Goal: Information Seeking & Learning: Learn about a topic

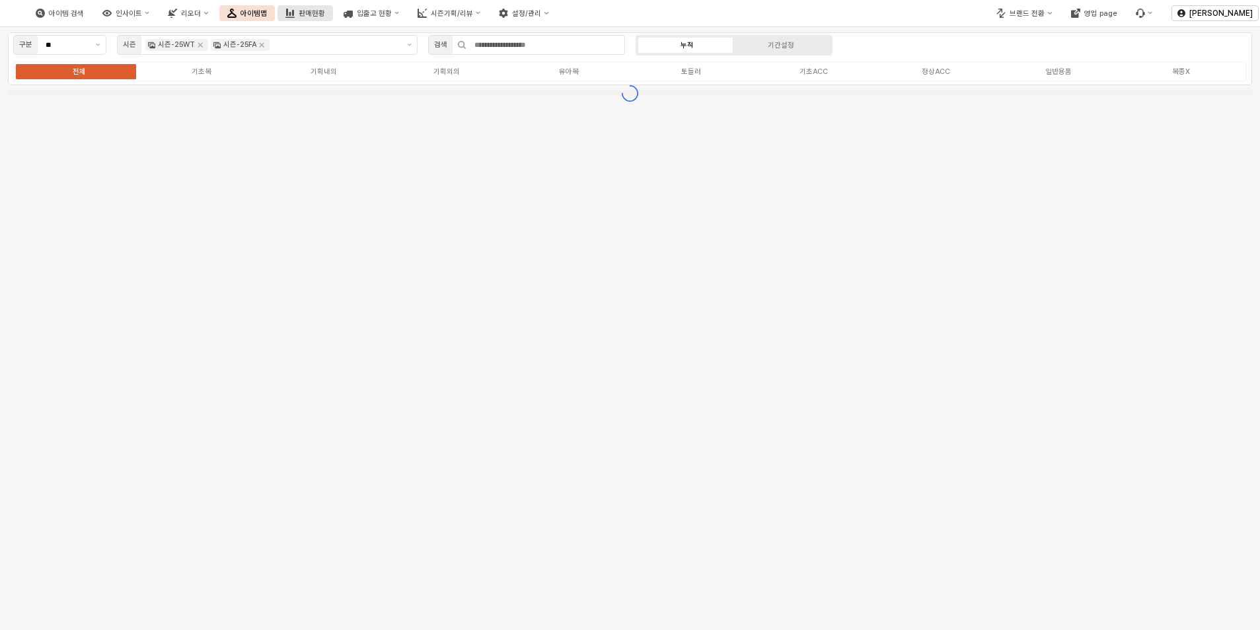
click at [325, 15] on div "판매현황" at bounding box center [312, 13] width 26 height 9
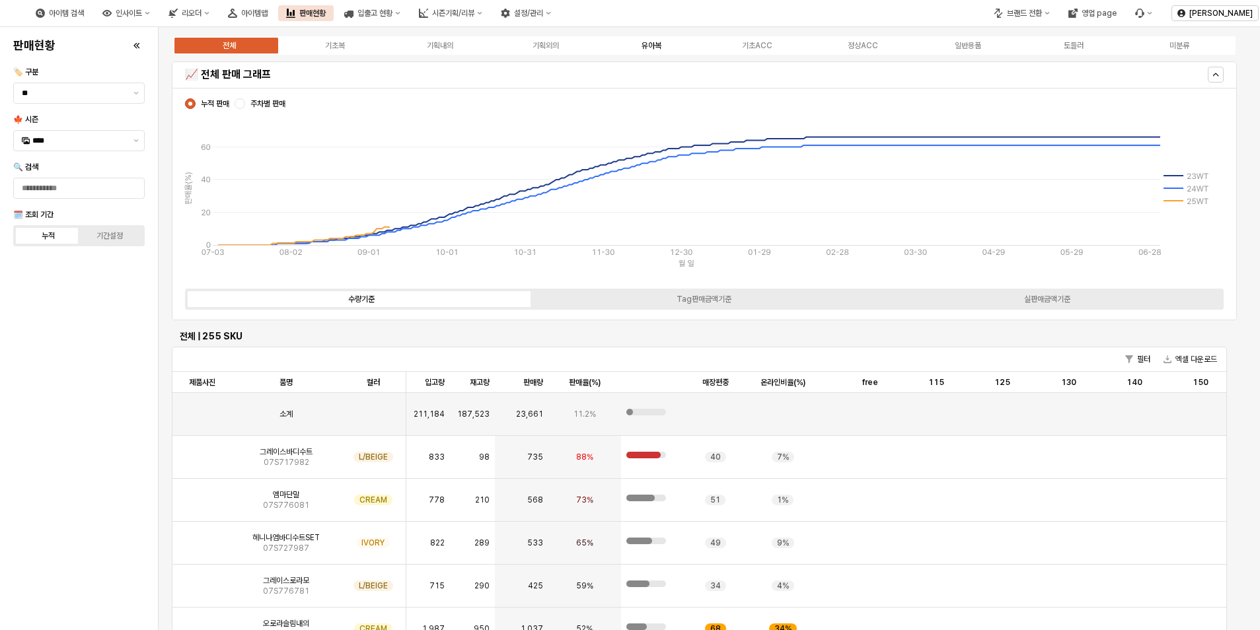
click at [650, 48] on div "유아복" at bounding box center [651, 45] width 20 height 9
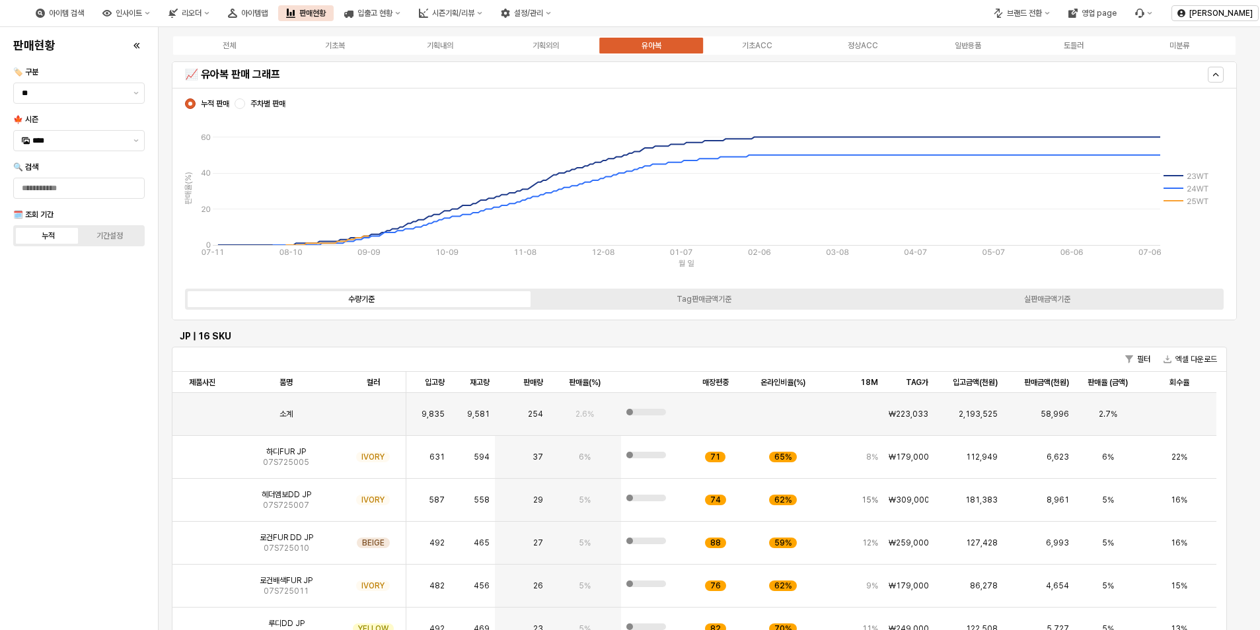
click at [247, 102] on label "주차별 판매" at bounding box center [259, 103] width 51 height 11
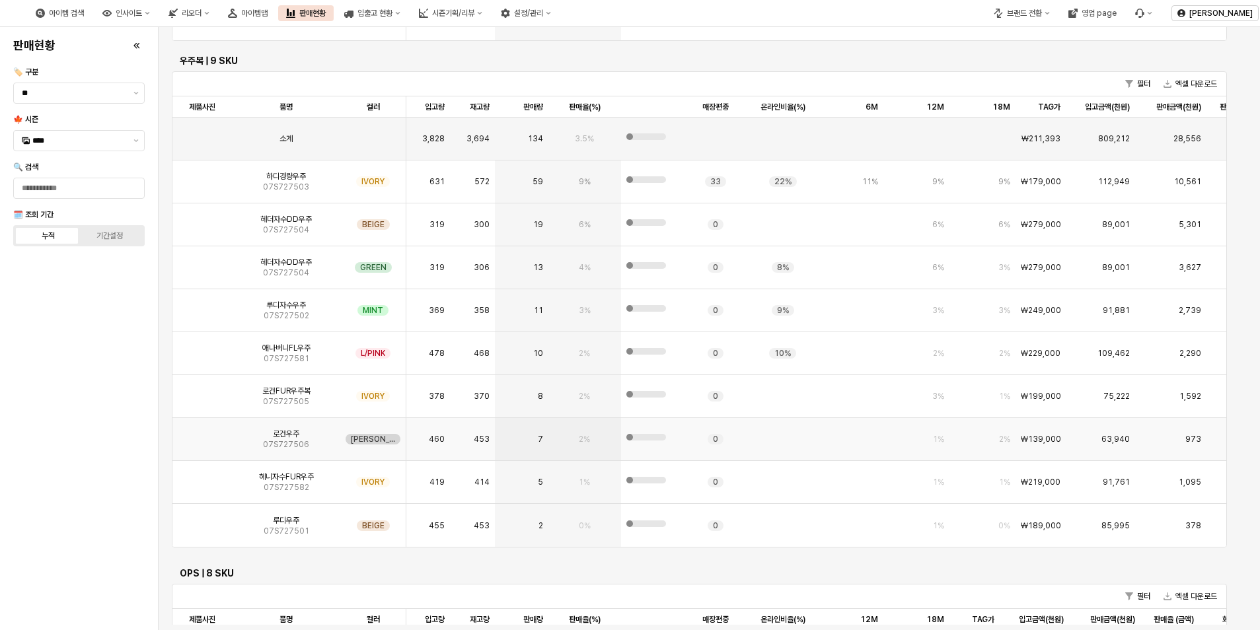
scroll to position [3501, 0]
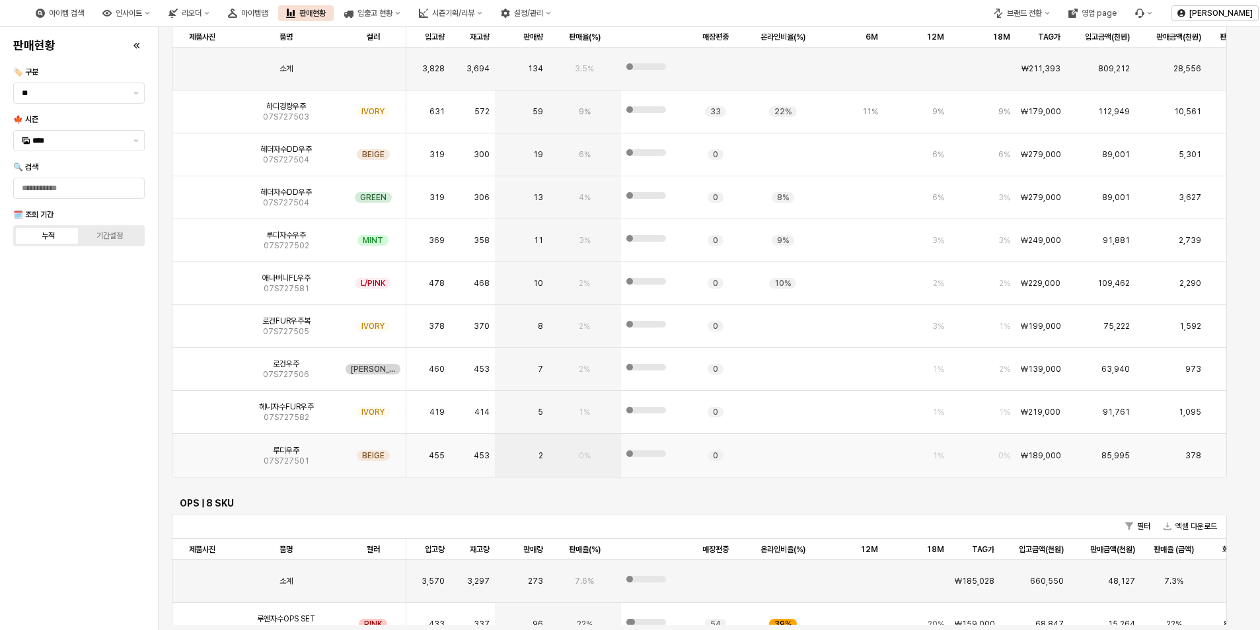
click at [202, 450] on img "App Frame" at bounding box center [202, 450] width 0 height 0
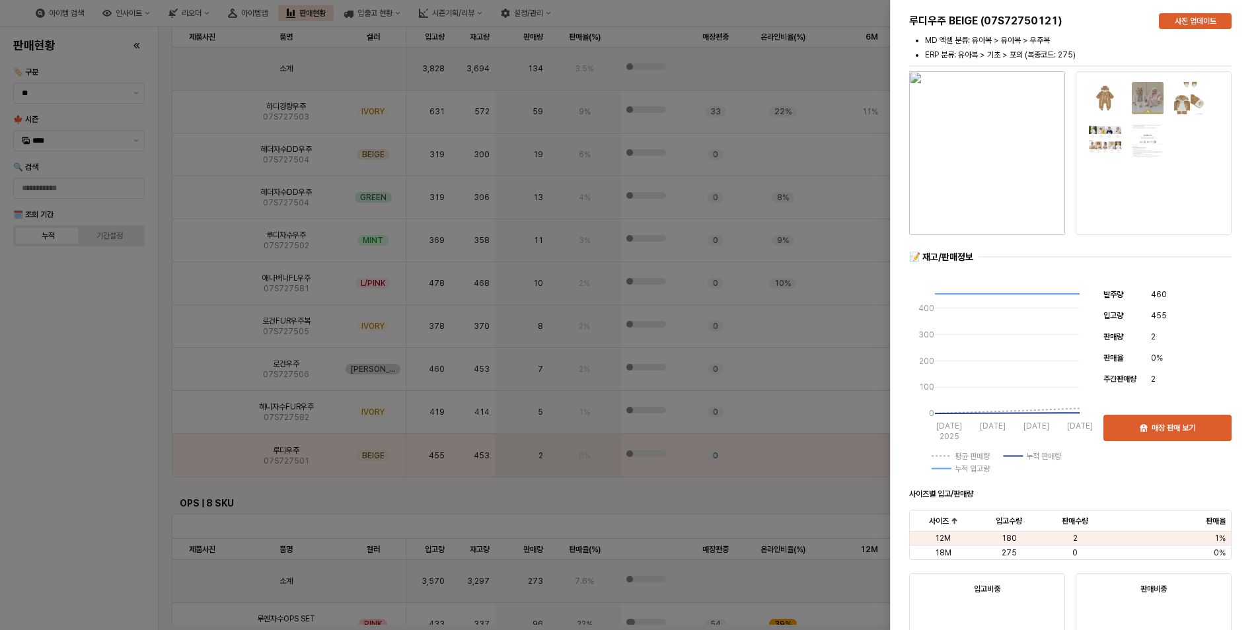
click at [162, 464] on div at bounding box center [630, 315] width 1260 height 630
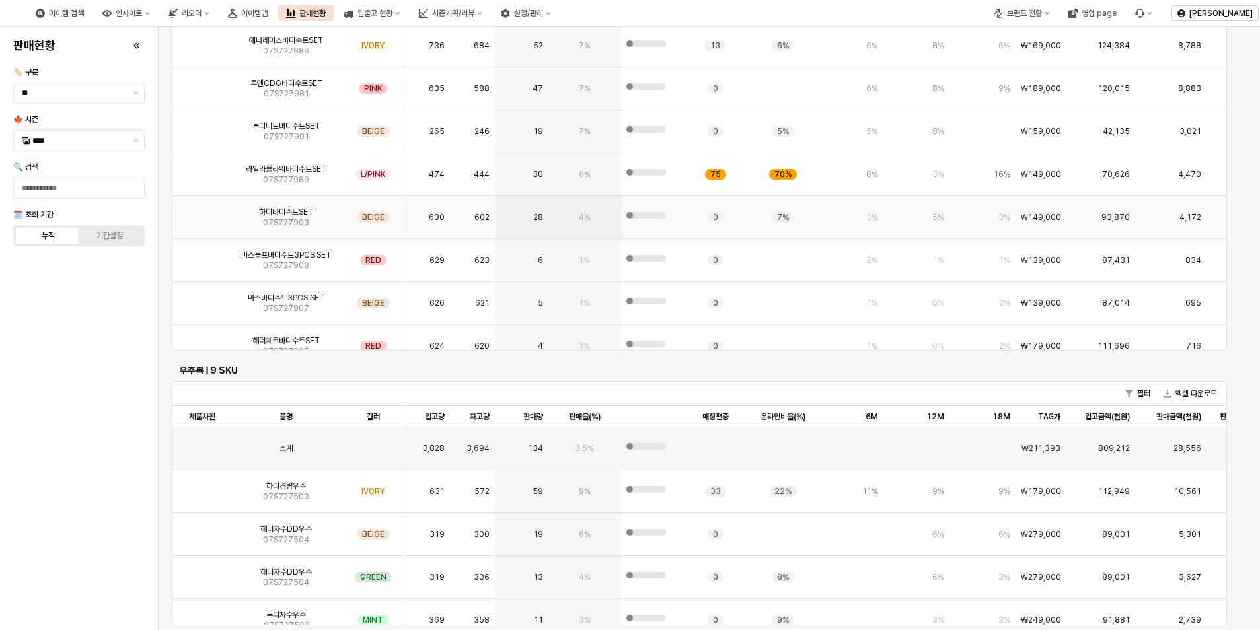
scroll to position [2970, 0]
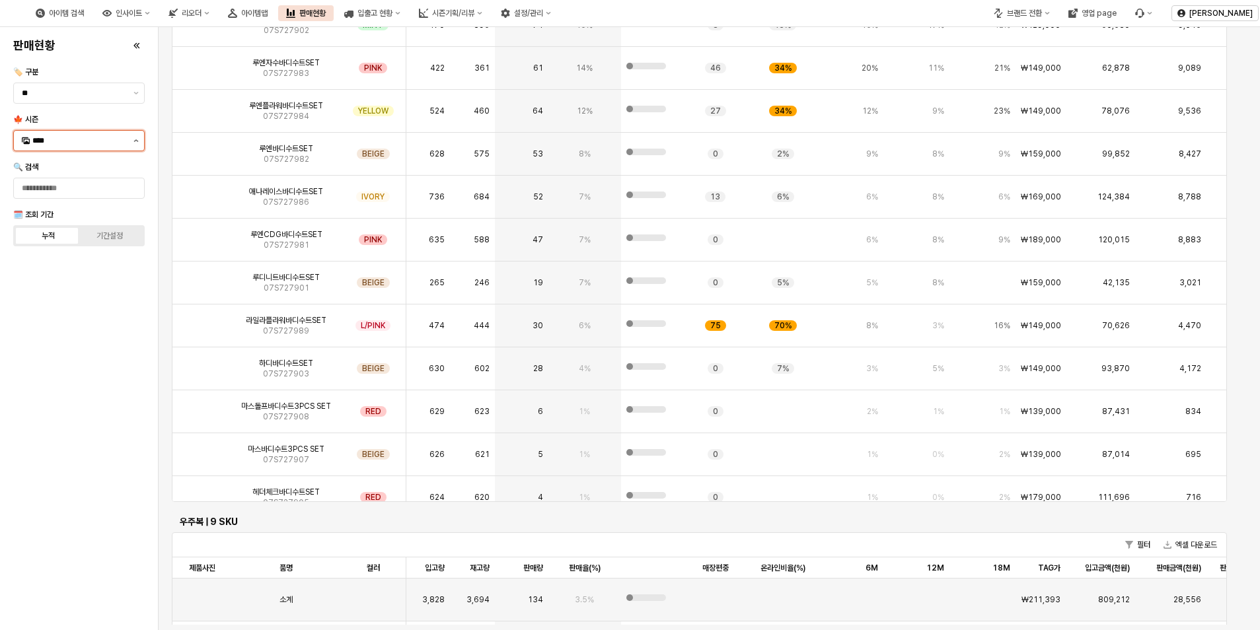
click at [135, 135] on button "제안 사항 표시" at bounding box center [136, 141] width 16 height 20
click at [55, 282] on div "25FA" at bounding box center [80, 280] width 96 height 11
type input "****"
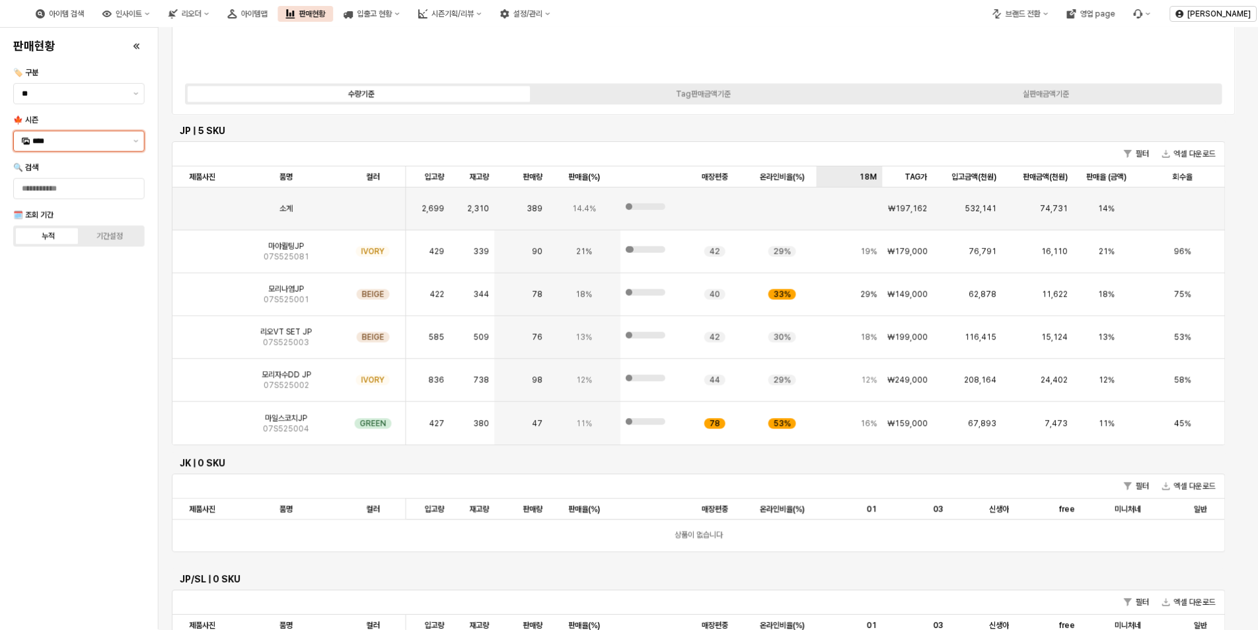
scroll to position [205, 0]
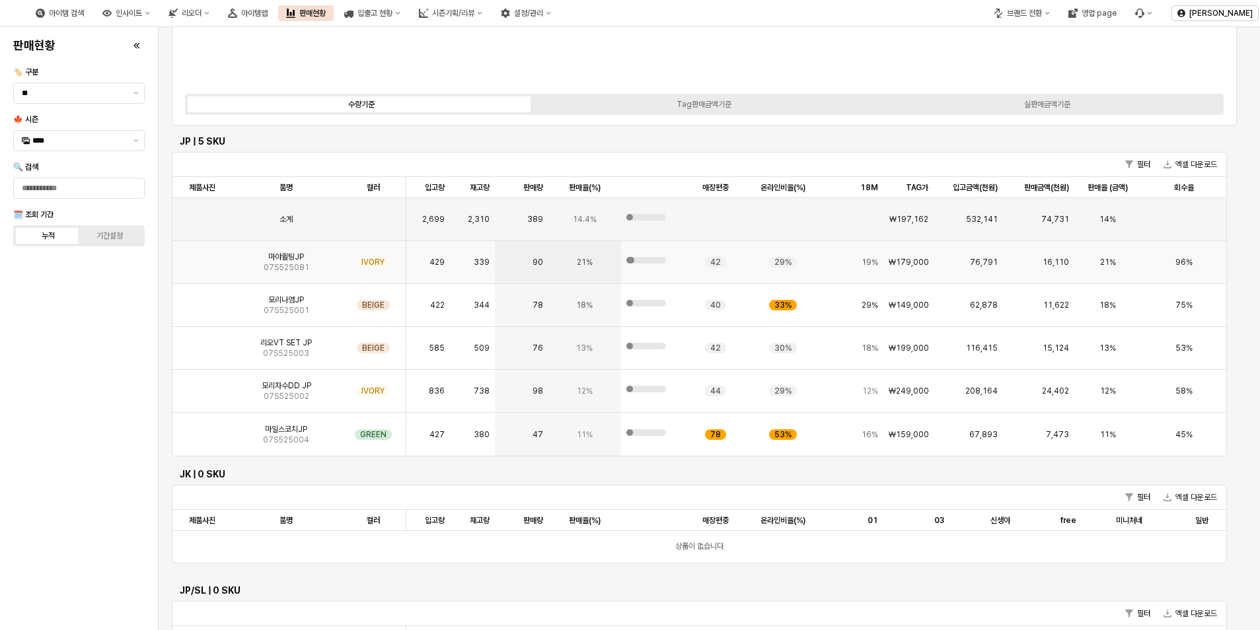
click at [202, 257] on img "App Frame" at bounding box center [202, 257] width 0 height 0
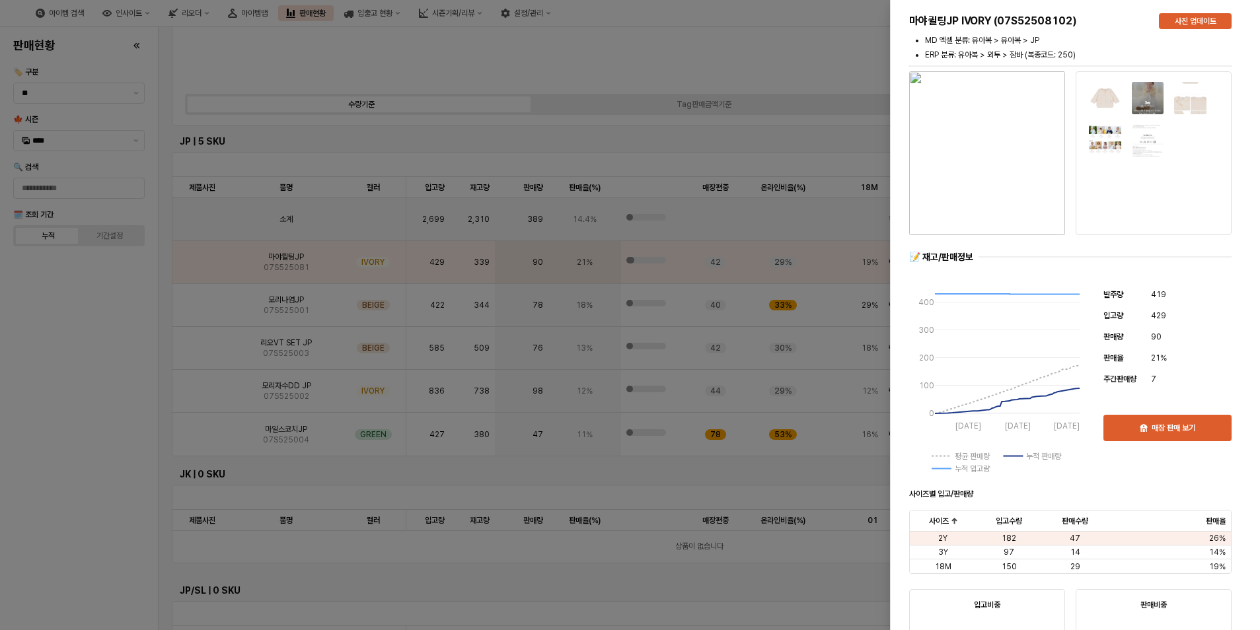
click at [1013, 159] on img "button" at bounding box center [987, 153] width 156 height 164
click at [24, 344] on div at bounding box center [629, 315] width 1258 height 630
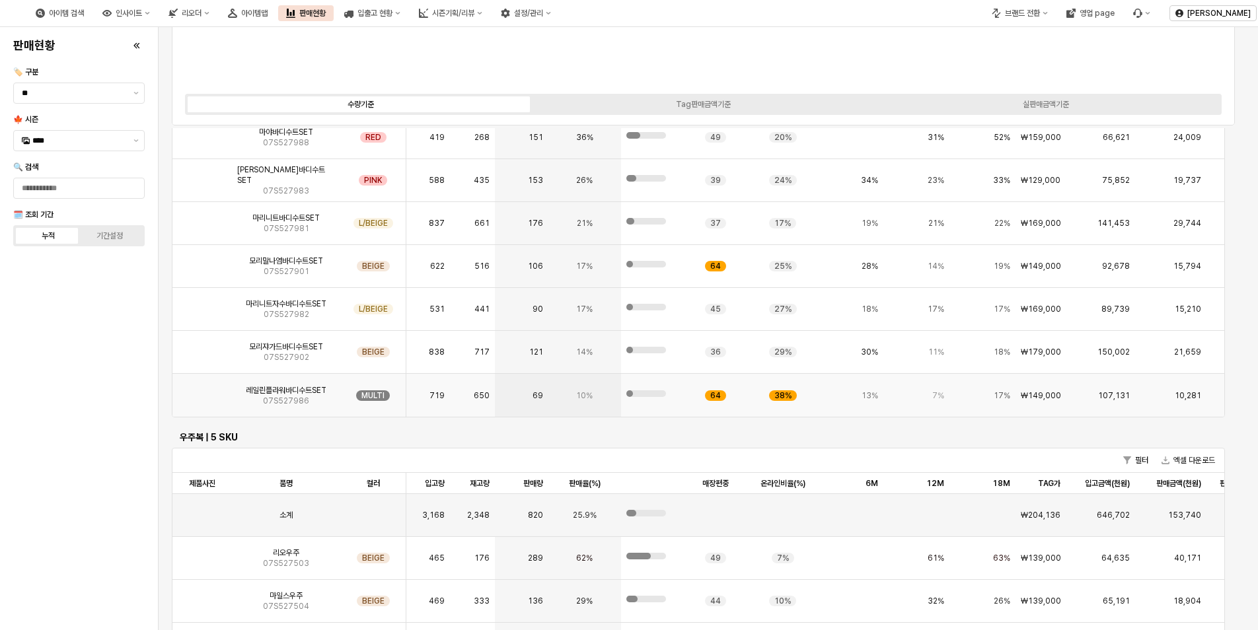
scroll to position [2632, 0]
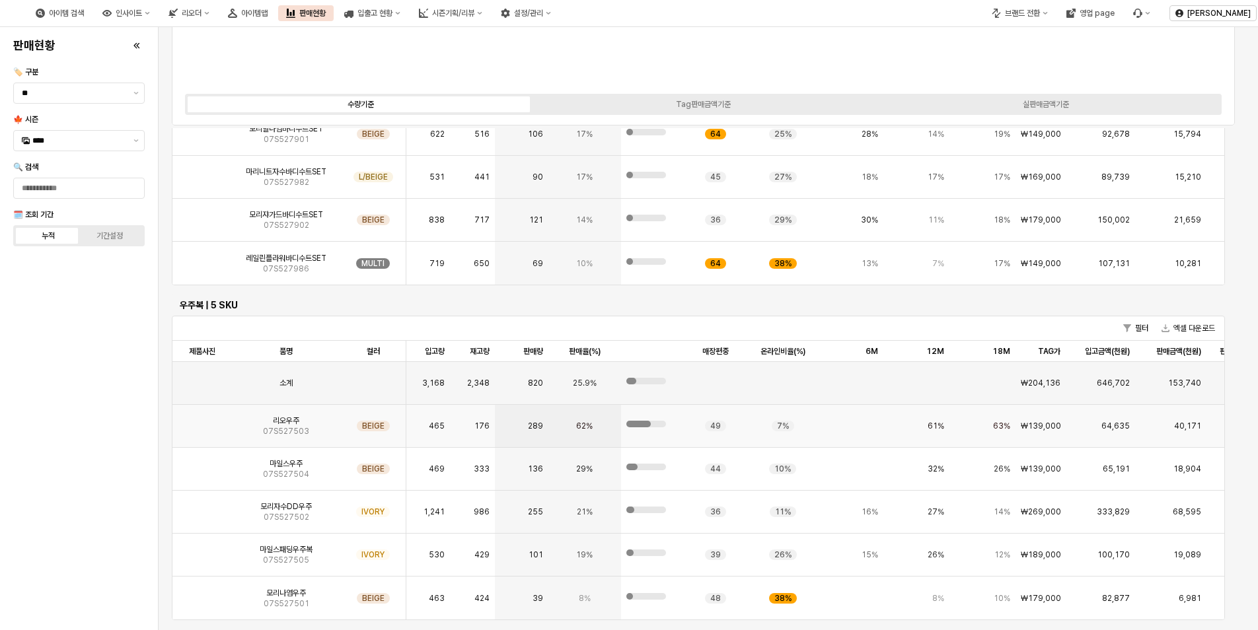
click at [202, 421] on img "App Frame" at bounding box center [202, 421] width 0 height 0
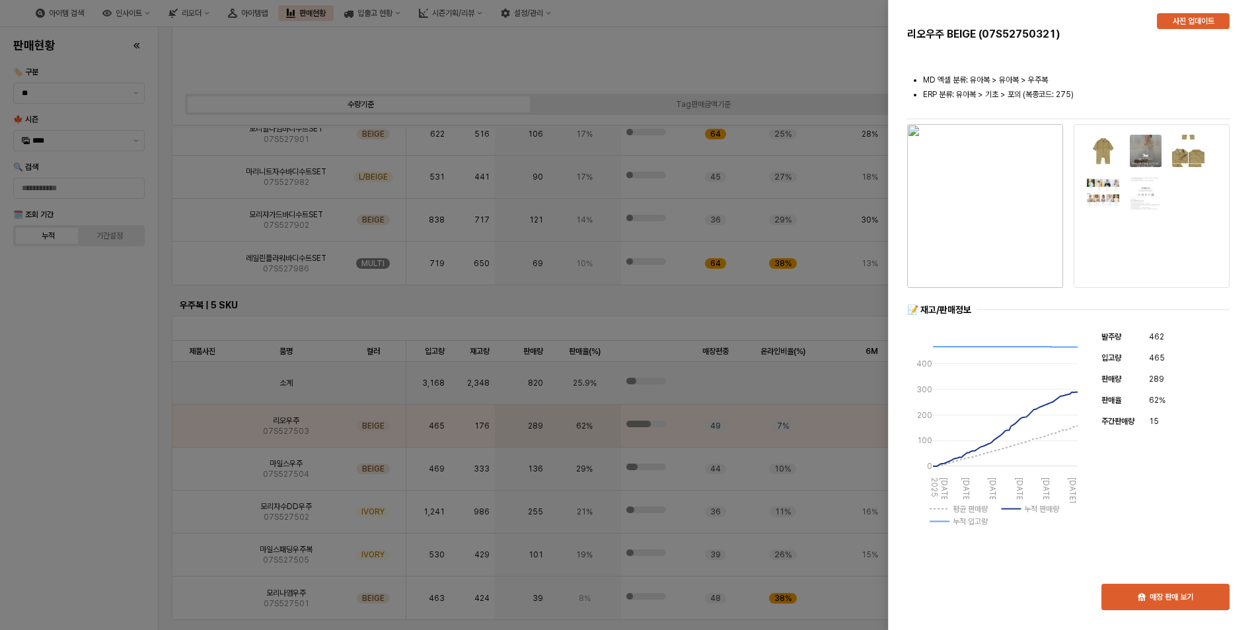
click at [1, 407] on div at bounding box center [629, 315] width 1258 height 630
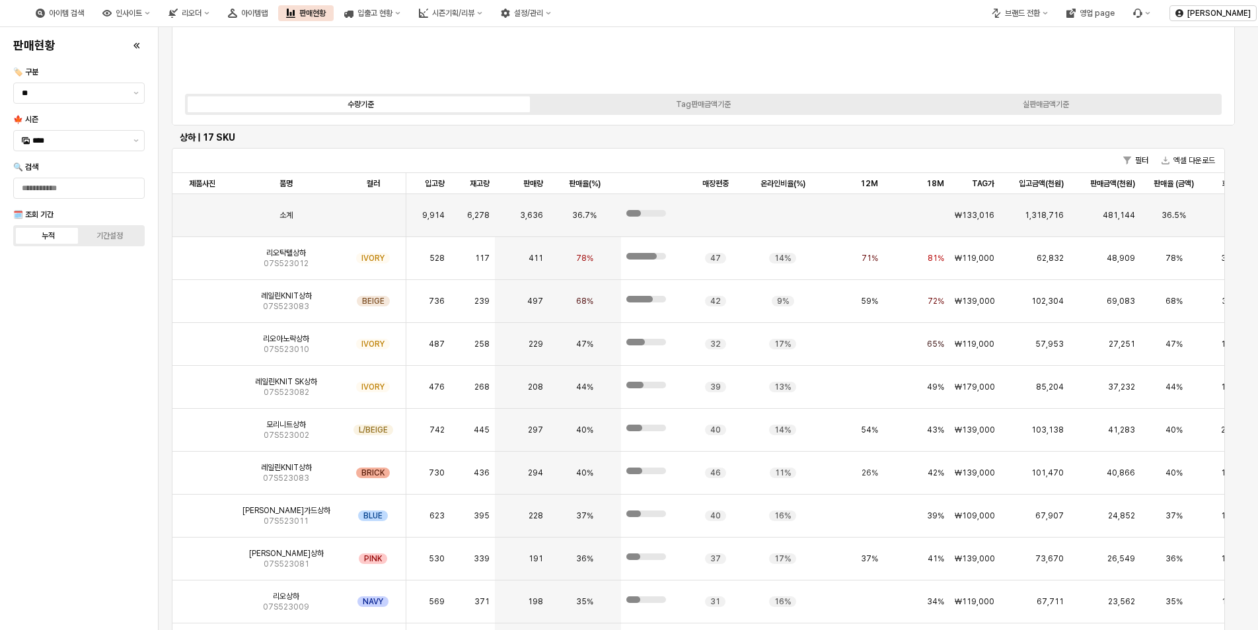
scroll to position [4016, 0]
